Goal: Transaction & Acquisition: Purchase product/service

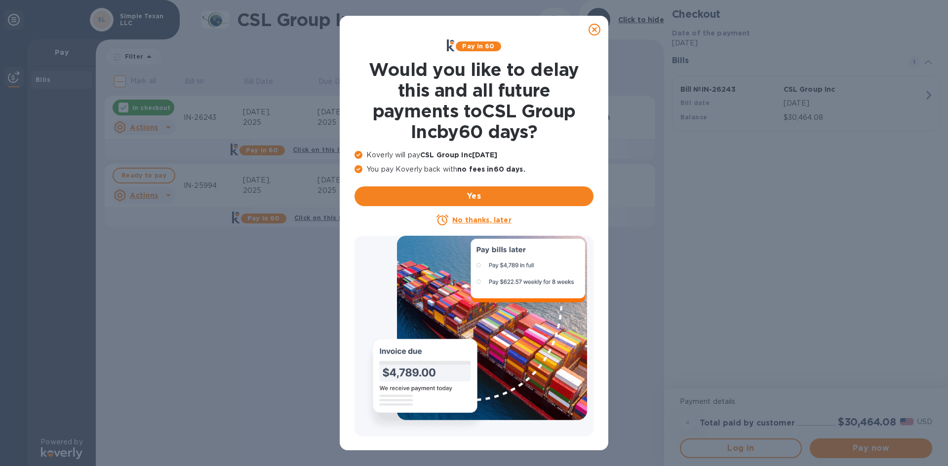
click at [484, 220] on u "No thanks, later" at bounding box center [481, 220] width 59 height 8
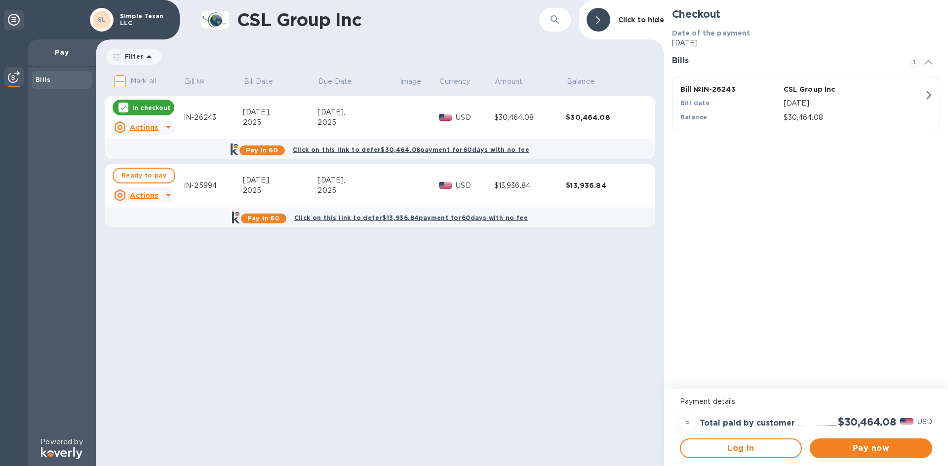
click at [160, 107] on p "In checkout" at bounding box center [151, 108] width 38 height 8
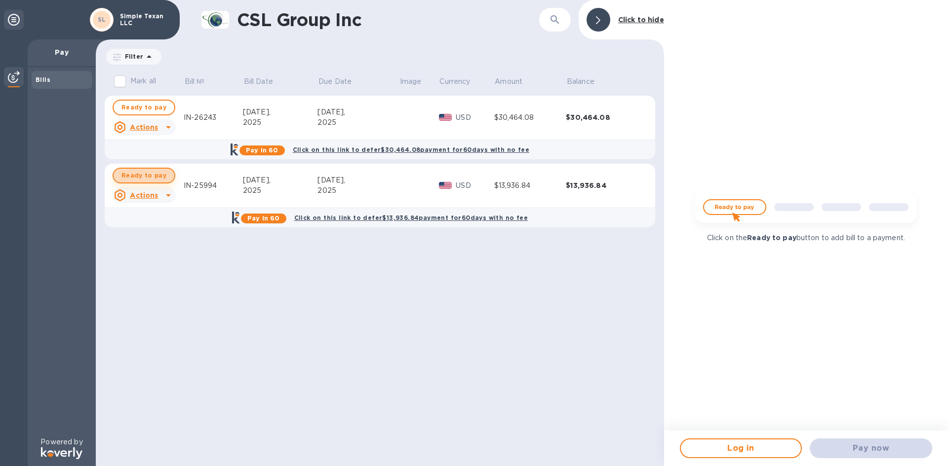
click at [157, 176] on span "Ready to pay" at bounding box center [143, 176] width 45 height 12
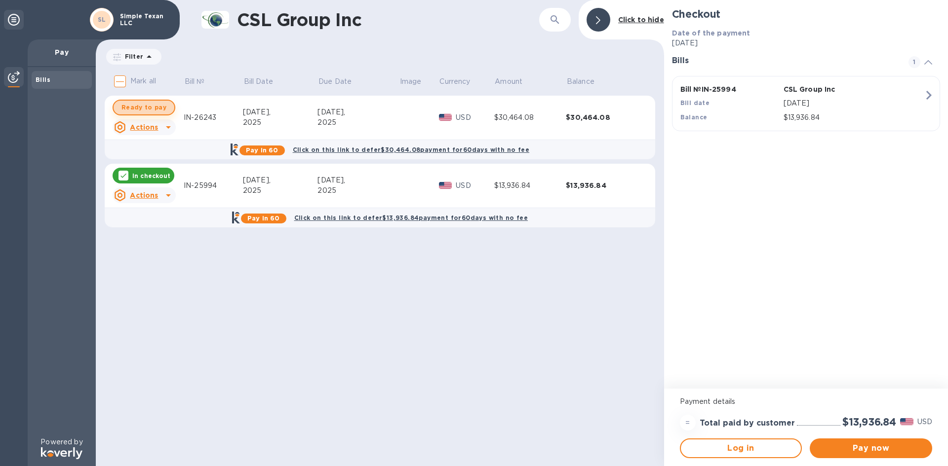
click at [156, 106] on span "Ready to pay" at bounding box center [143, 108] width 45 height 12
click at [171, 108] on div "In checkout" at bounding box center [144, 108] width 62 height 16
click at [151, 112] on span "Ready to pay" at bounding box center [143, 108] width 45 height 12
checkbox input "true"
